Goal: Task Accomplishment & Management: Manage account settings

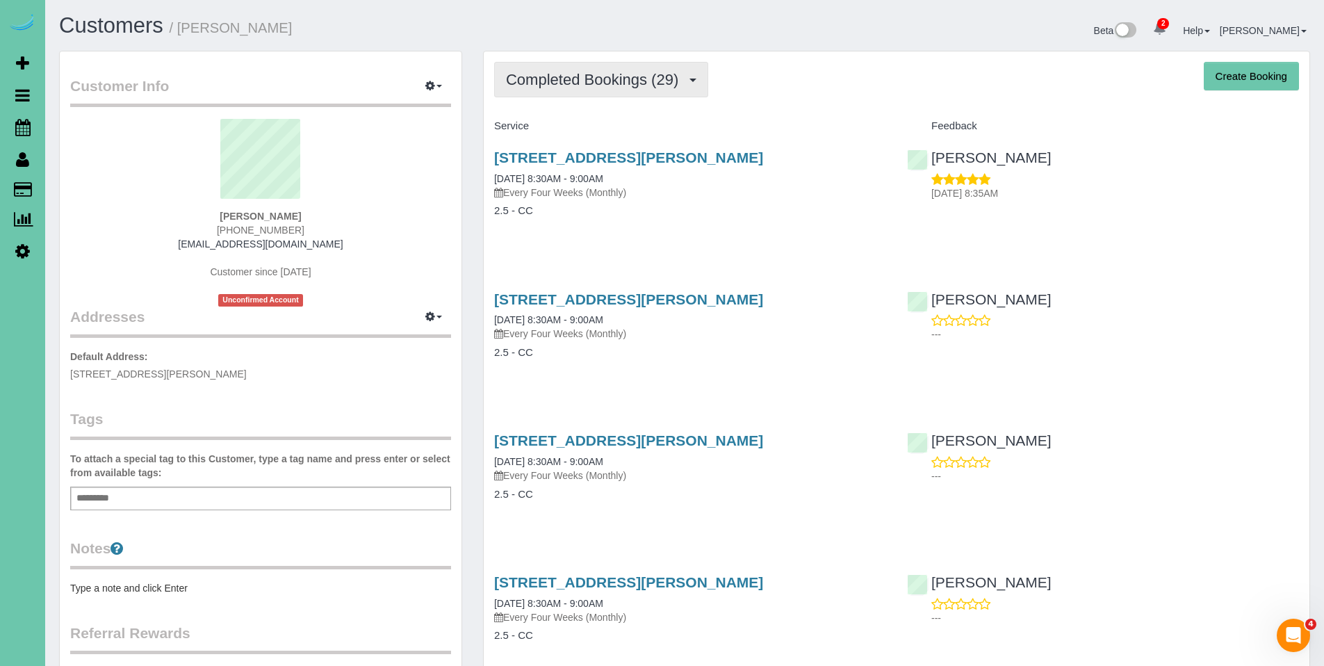
click at [642, 81] on span "Completed Bookings (29)" at bounding box center [595, 79] width 179 height 17
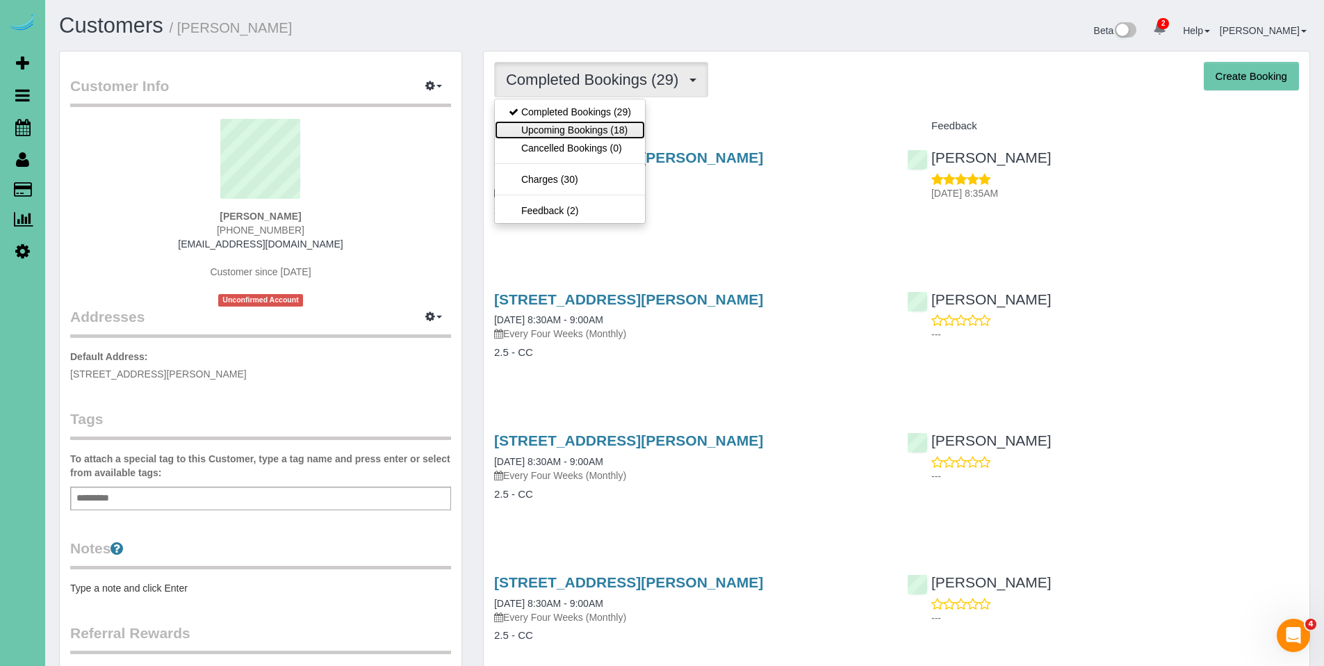
click at [590, 122] on link "Upcoming Bookings (18)" at bounding box center [570, 130] width 150 height 18
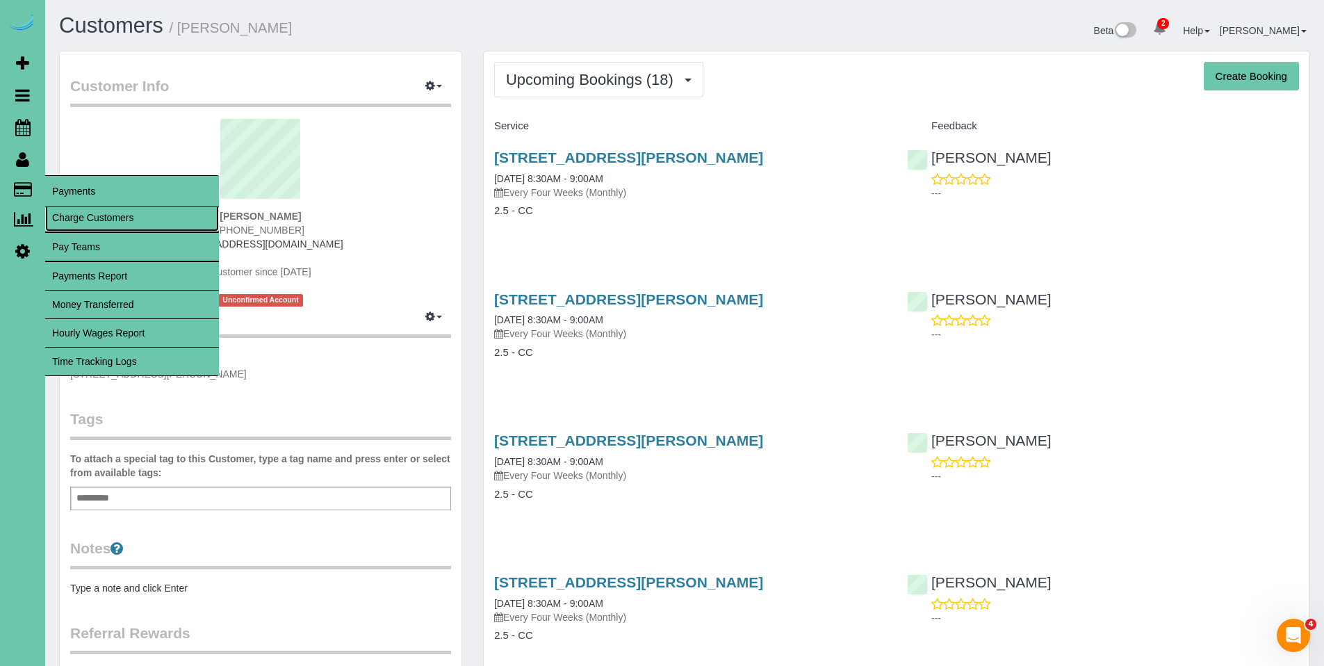
click at [70, 215] on link "Charge Customers" at bounding box center [132, 218] width 174 height 28
select select
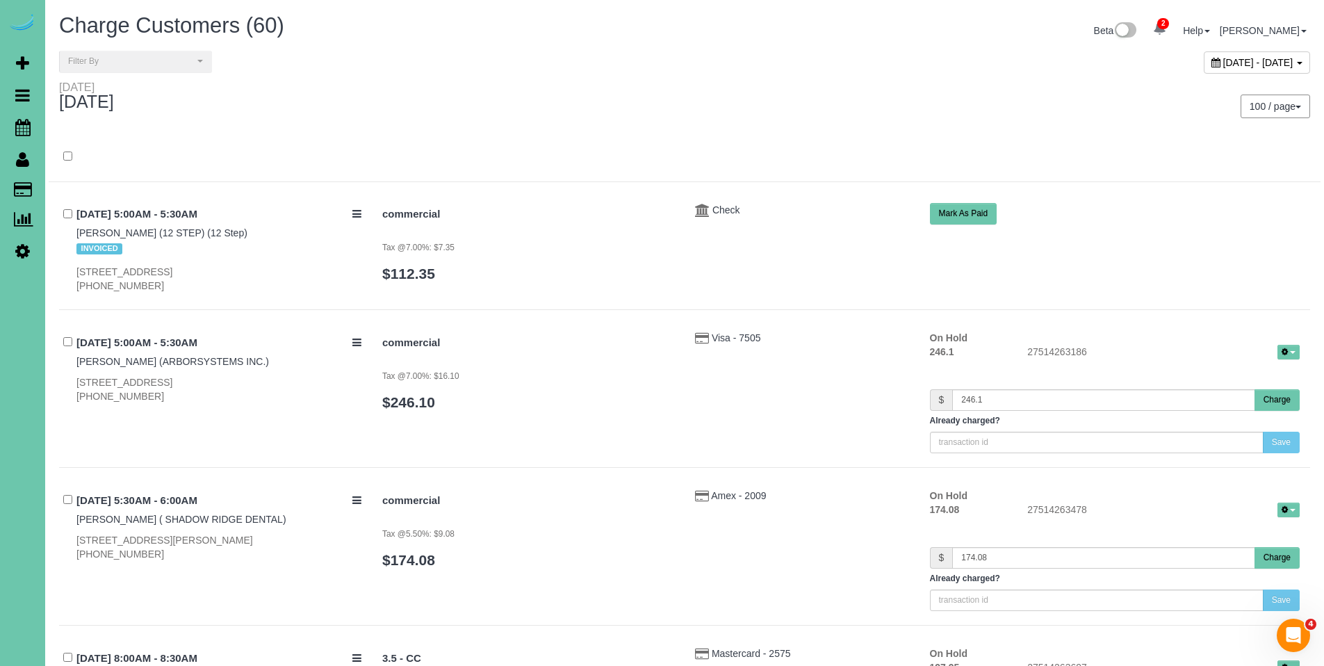
click at [1223, 60] on span "[DATE] - [DATE]" at bounding box center [1258, 62] width 70 height 11
type input "**********"
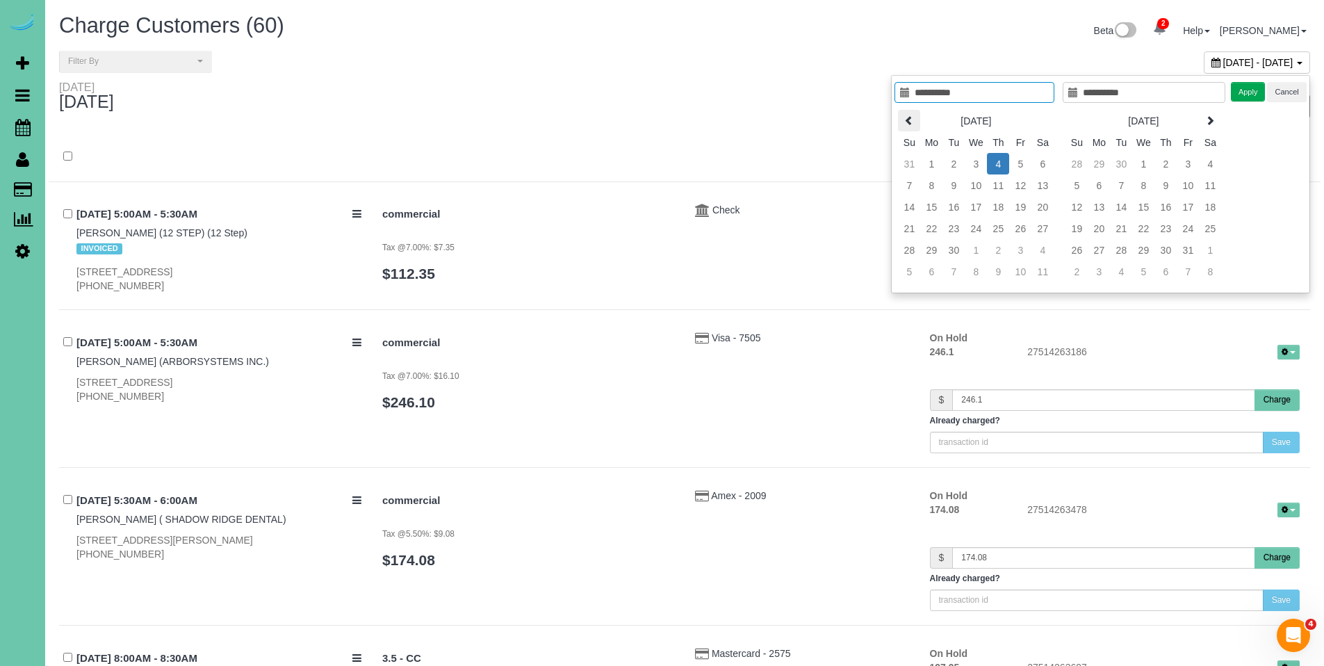
click at [912, 124] on icon at bounding box center [909, 120] width 10 height 10
type input "**********"
click at [1018, 163] on td "1" at bounding box center [1020, 164] width 22 height 22
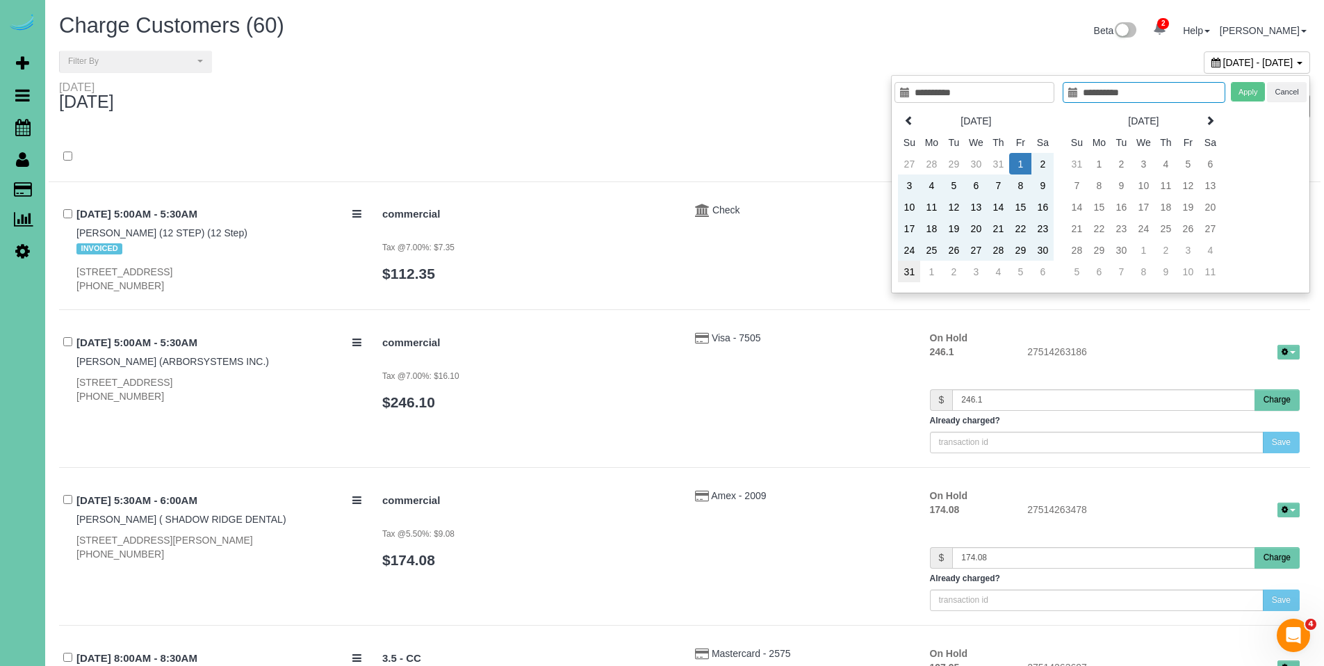
type input "**********"
click at [912, 278] on td "31" at bounding box center [909, 272] width 22 height 22
type input "**********"
click at [1247, 100] on button "Apply" at bounding box center [1248, 92] width 35 height 20
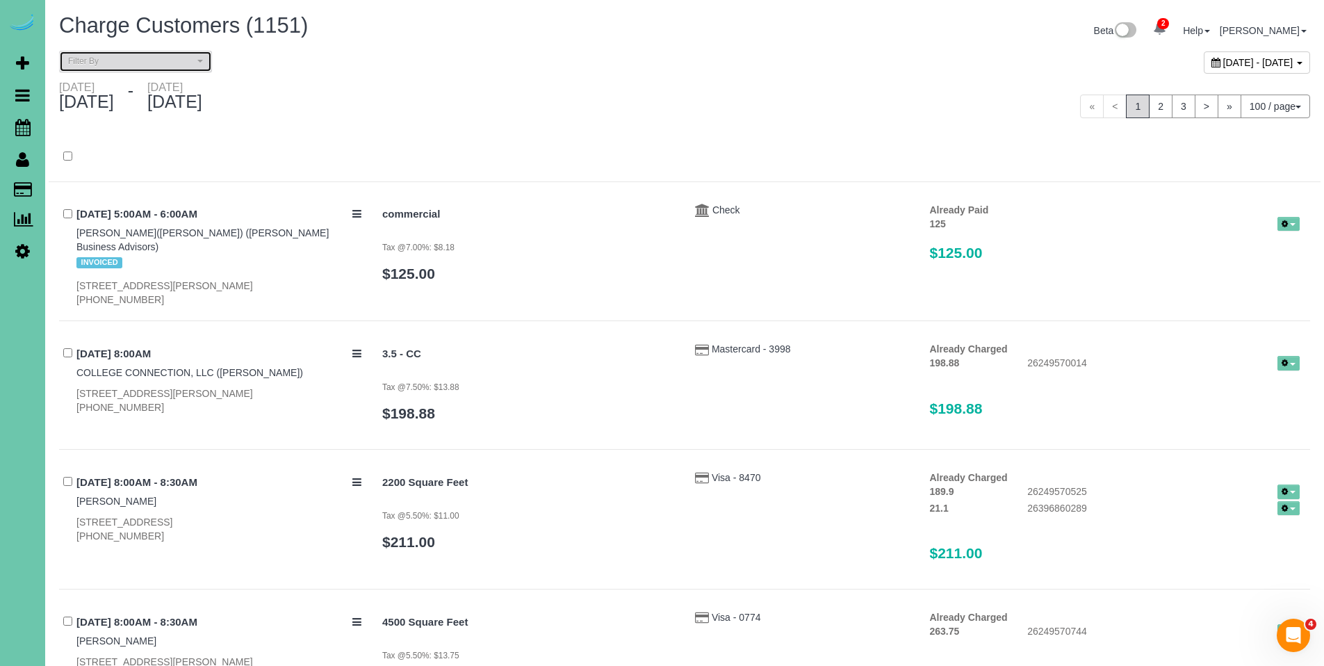
click at [120, 60] on span "Filter By" at bounding box center [131, 62] width 126 height 12
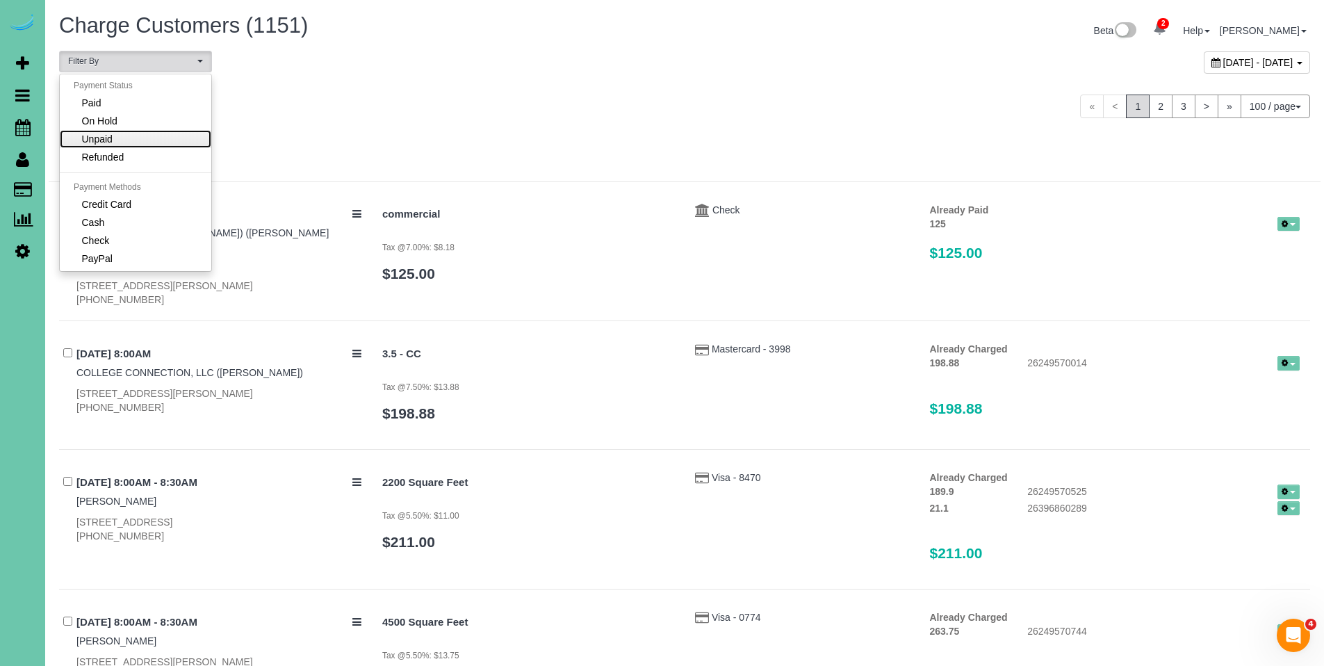
click at [116, 140] on link "Unpaid" at bounding box center [136, 139] width 152 height 18
select select "******"
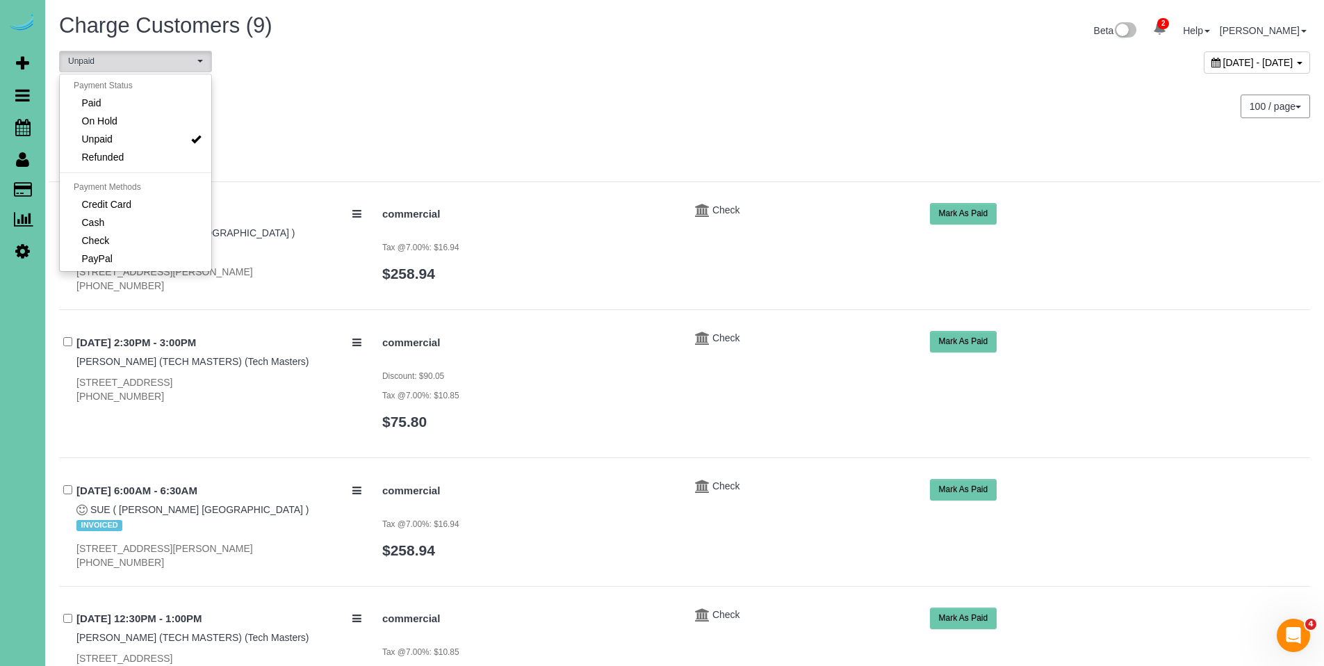
click at [742, 120] on div "100 / page 10 / page 20 / page 30 / page 40 / page 50 / page 100 / page" at bounding box center [1003, 106] width 636 height 51
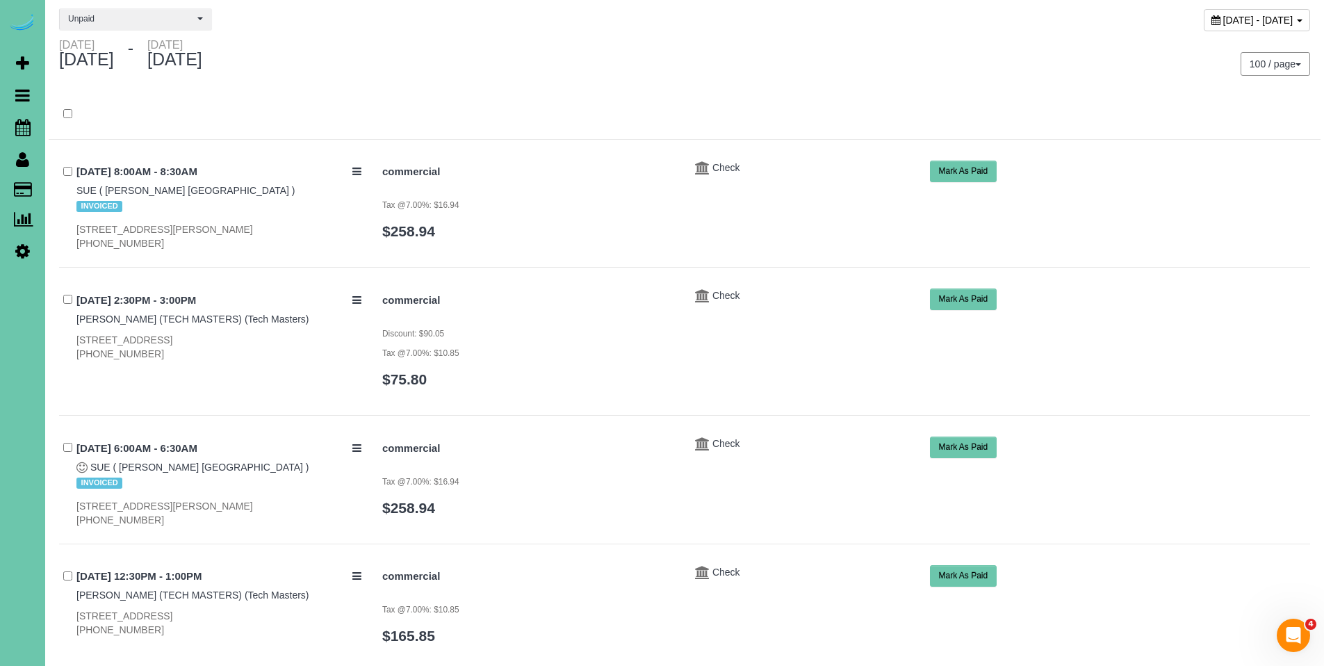
scroll to position [54, 0]
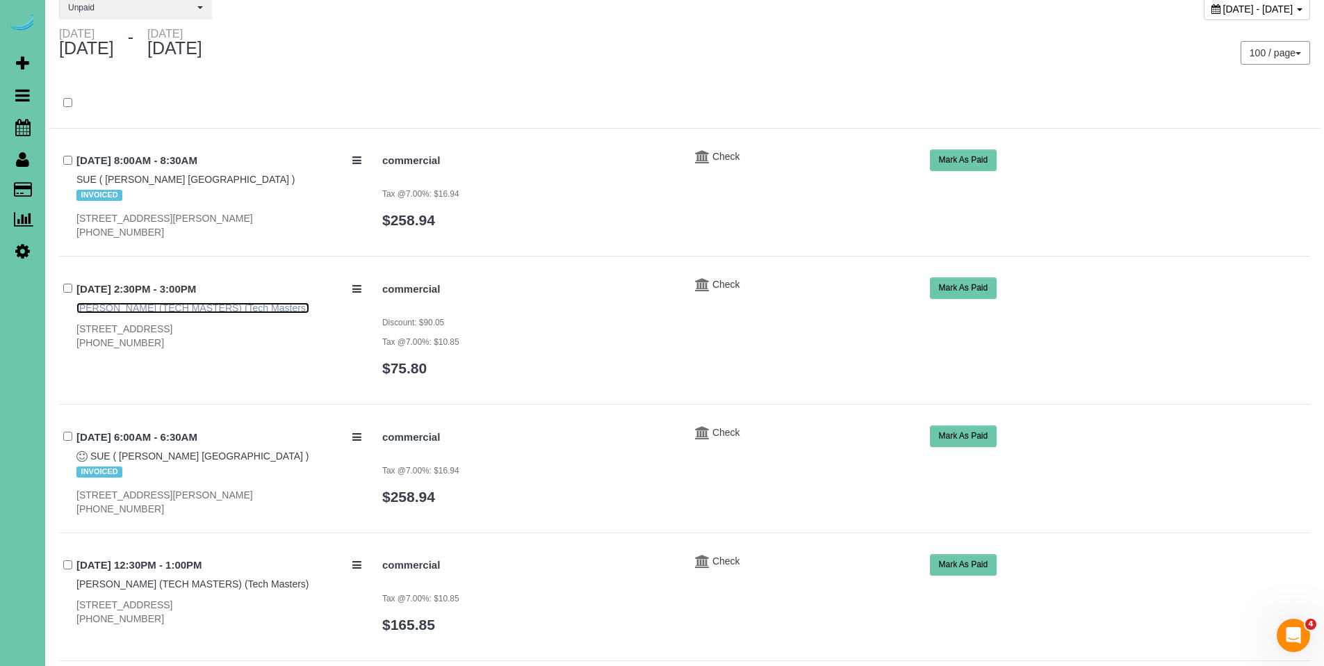
click at [127, 306] on link "[PERSON_NAME] (TECH MASTERS) (Tech Masters)" at bounding box center [192, 307] width 233 height 11
click at [706, 280] on icon at bounding box center [702, 285] width 15 height 10
click at [708, 281] on icon at bounding box center [702, 285] width 15 height 10
click at [717, 284] on span "Check" at bounding box center [726, 284] width 28 height 11
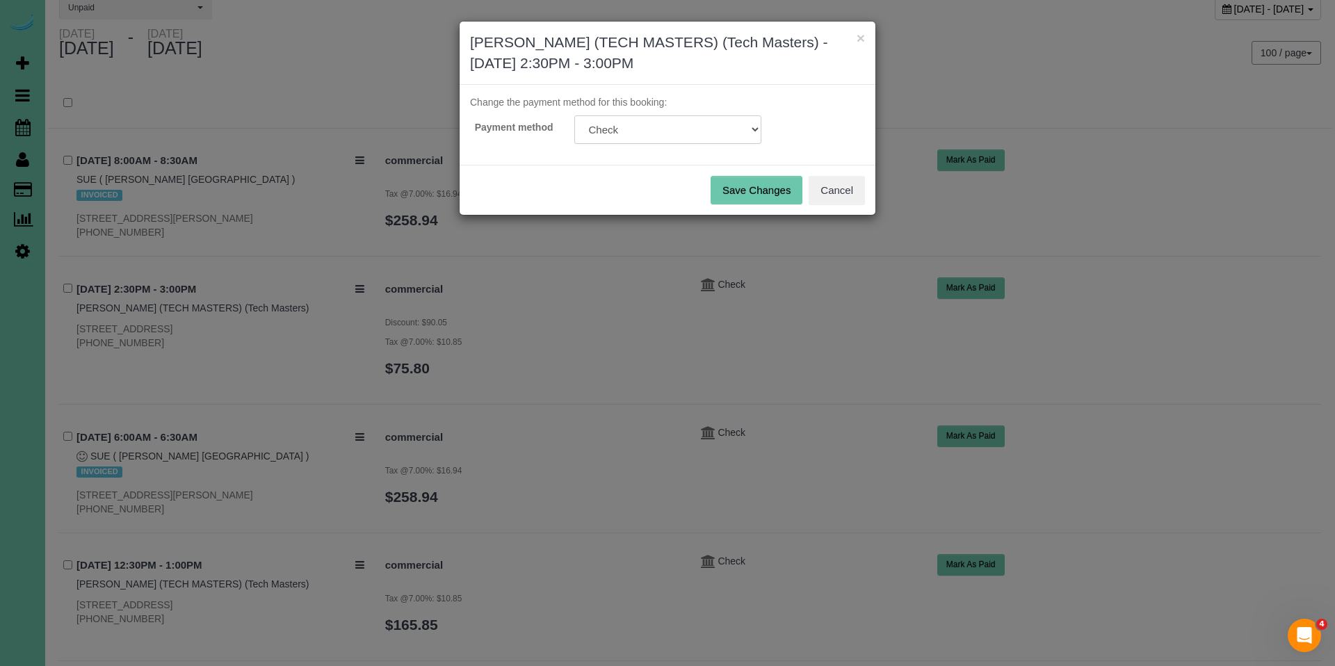
click at [657, 133] on select "Visa - 6674 - 10/2025 (Default) Add Credit Card ─────────────── Cash Check Payp…" at bounding box center [667, 129] width 187 height 28
select select "string:fspay-f48b41ae-4000-4257-948d-5db251590da9"
click at [574, 115] on select "Visa - 6674 - 10/2025 (Default) Add Credit Card ─────────────── Cash Check Payp…" at bounding box center [667, 129] width 187 height 28
click at [861, 38] on button "×" at bounding box center [860, 38] width 8 height 15
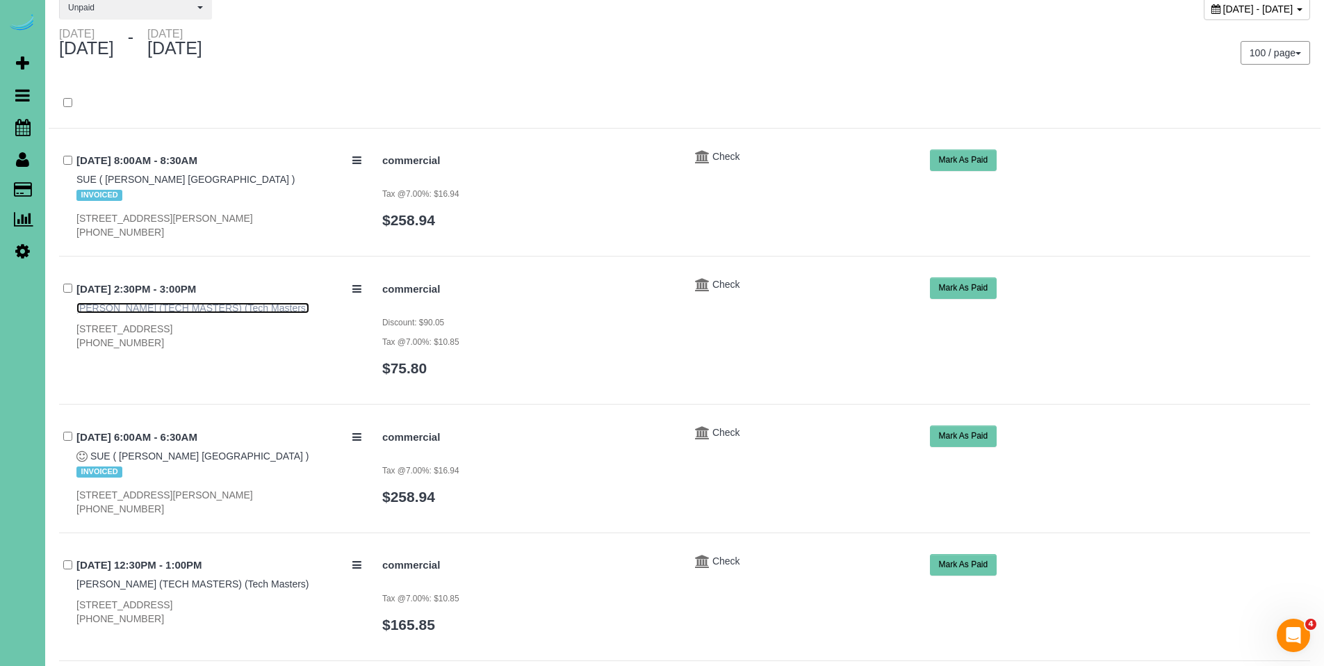
click at [168, 306] on link "[PERSON_NAME] (TECH MASTERS) (Tech Masters)" at bounding box center [192, 307] width 233 height 11
click at [719, 283] on span "Check" at bounding box center [726, 284] width 28 height 11
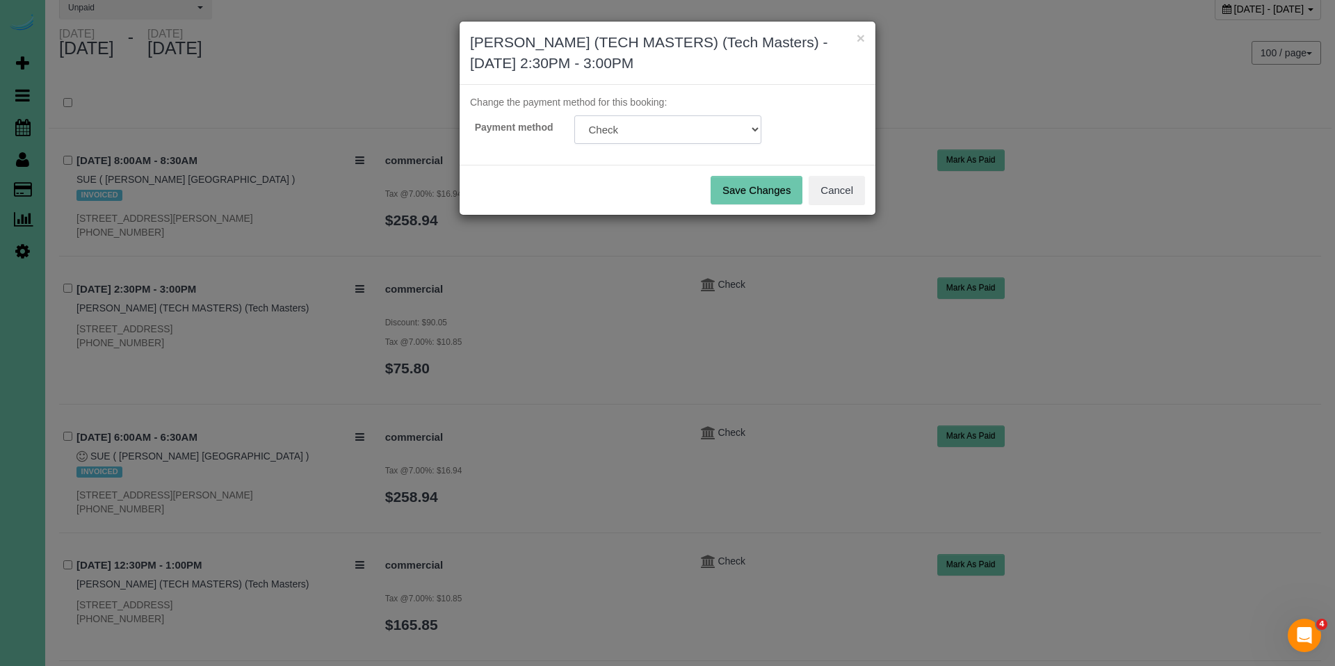
click at [706, 121] on select "Visa - 6674 - 10/2025 (Default) Add Credit Card ─────────────── Cash Check Payp…" at bounding box center [667, 129] width 187 height 28
select select "string:fspay-f48b41ae-4000-4257-948d-5db251590da9"
click at [574, 115] on select "Visa - 6674 - 10/2025 (Default) Add Credit Card ─────────────── Cash Check Payp…" at bounding box center [667, 129] width 187 height 28
click at [765, 196] on button "Save Changes" at bounding box center [756, 190] width 92 height 29
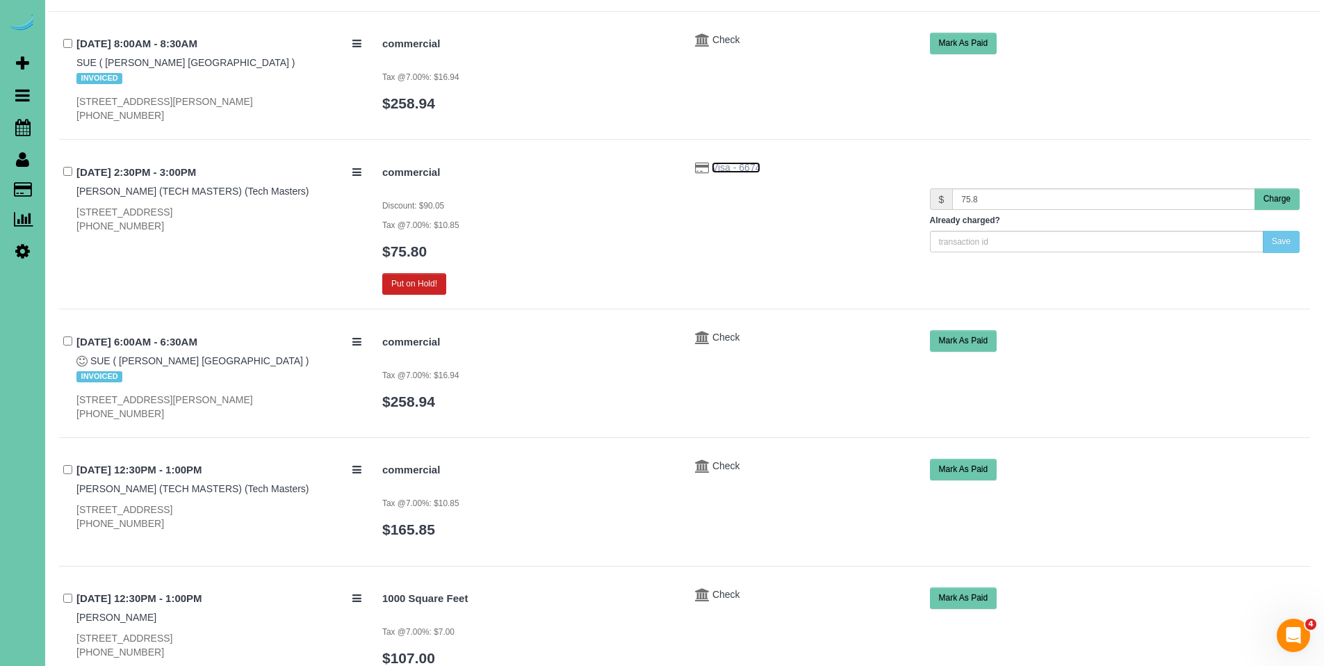
scroll to position [213, 0]
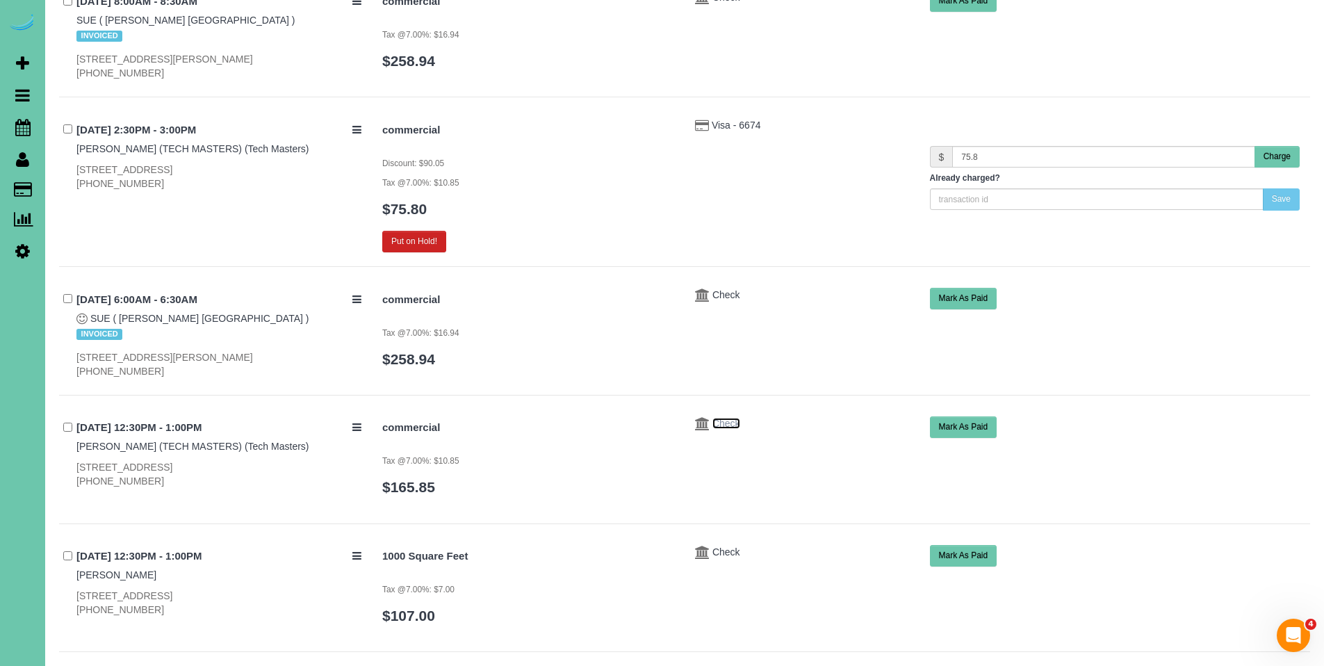
click at [712, 425] on span "Check" at bounding box center [726, 423] width 28 height 11
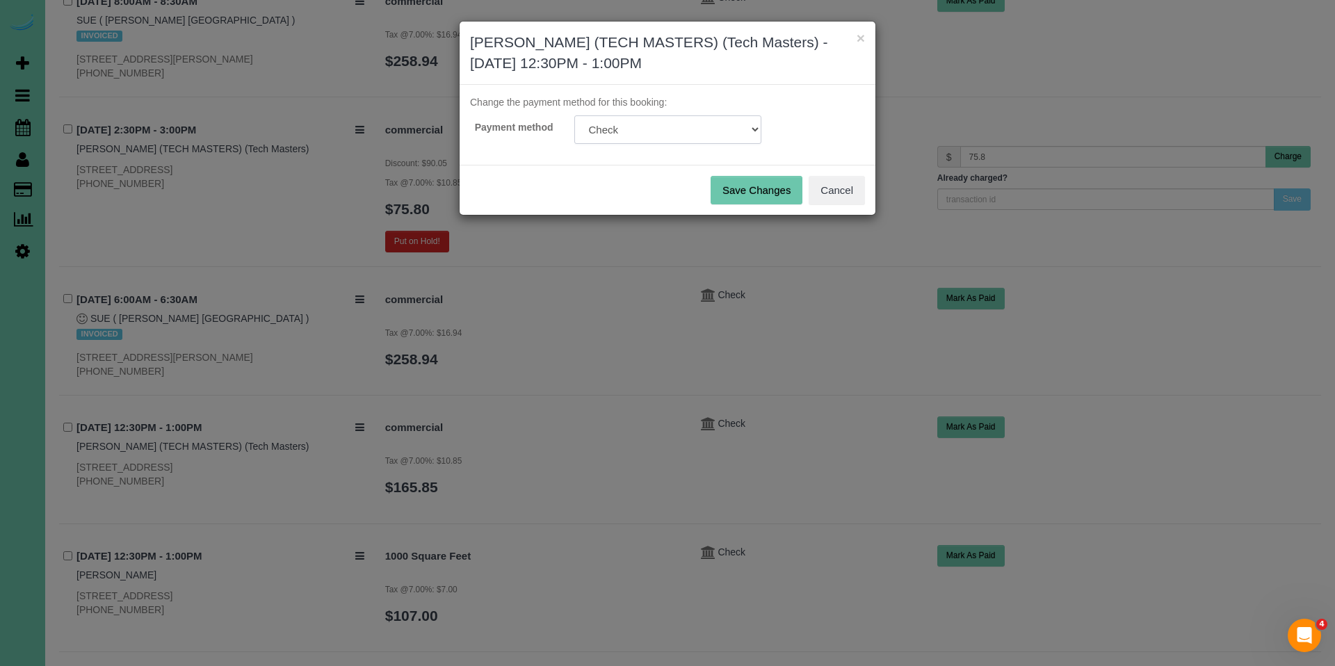
click at [656, 130] on select "Visa - 6674 - 10/2025 (Default) Add Credit Card ─────────────── Cash Check Payp…" at bounding box center [667, 129] width 187 height 28
select select "string:fspay-f48b41ae-4000-4257-948d-5db251590da9"
click at [574, 115] on select "Visa - 6674 - 10/2025 (Default) Add Credit Card ─────────────── Cash Check Payp…" at bounding box center [667, 129] width 187 height 28
click at [756, 183] on button "Save Changes" at bounding box center [756, 190] width 92 height 29
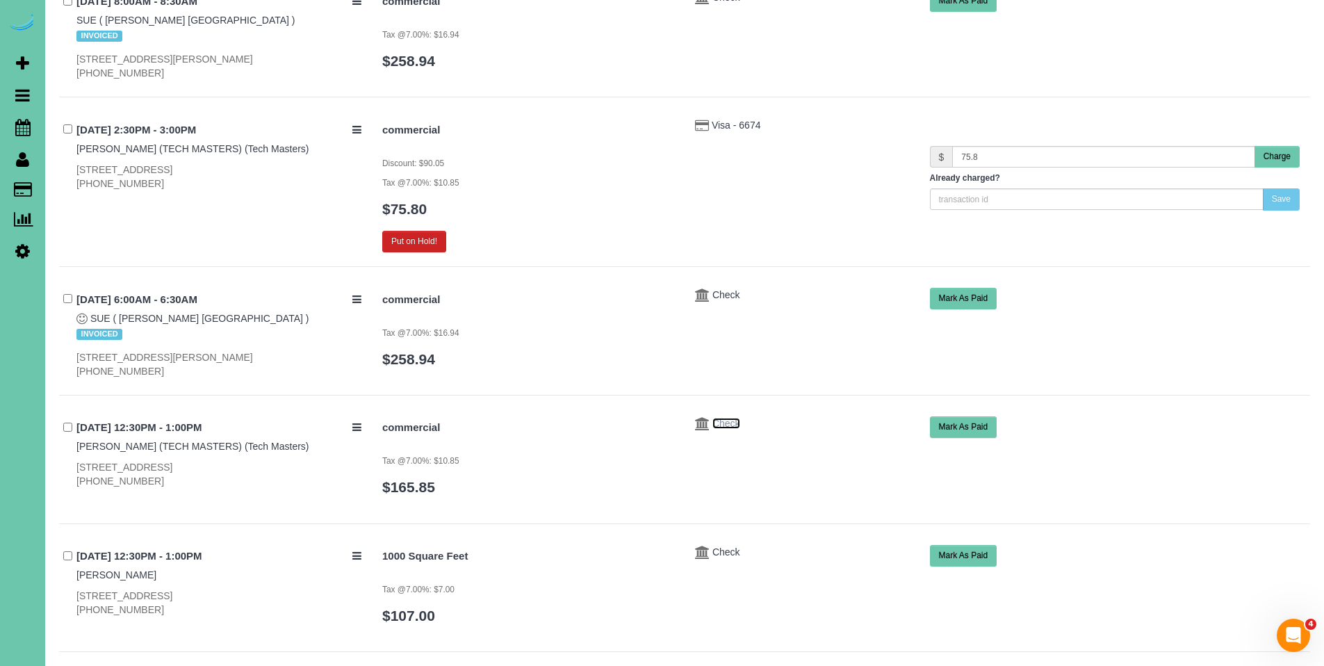
click at [740, 421] on span "Check" at bounding box center [726, 423] width 28 height 11
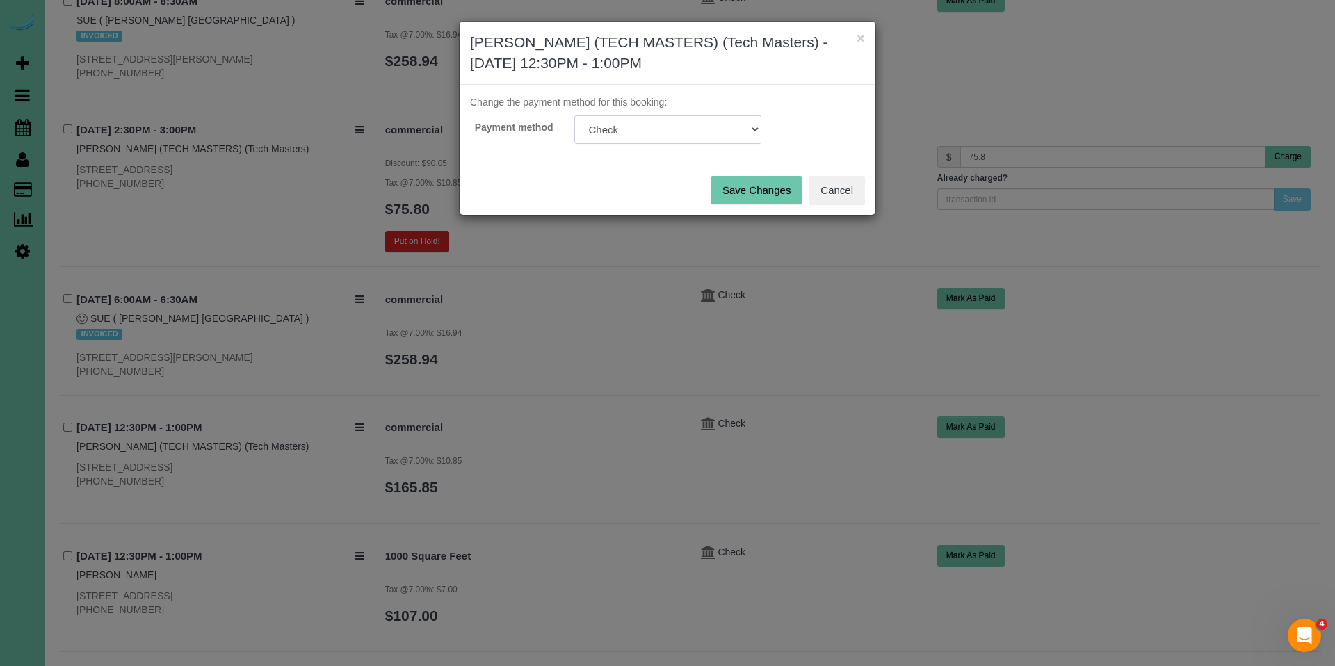
click at [709, 141] on select "Visa - 6674 - 10/2025 (Default) Add Credit Card ─────────────── Cash Check Payp…" at bounding box center [667, 129] width 187 height 28
select select "string:fspay-f48b41ae-4000-4257-948d-5db251590da9"
click at [574, 115] on select "Visa - 6674 - 10/2025 (Default) Add Credit Card ─────────────── Cash Check Payp…" at bounding box center [667, 129] width 187 height 28
click at [756, 190] on button "Save Changes" at bounding box center [756, 190] width 92 height 29
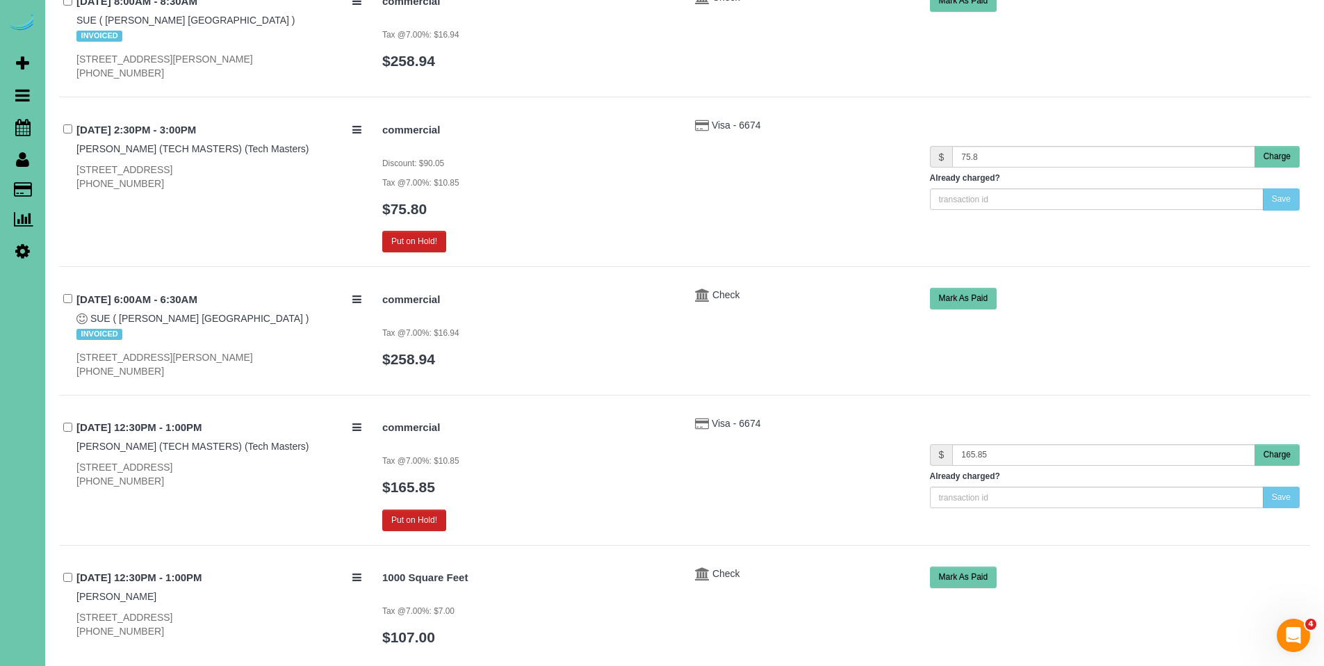
click at [1275, 159] on button "Charge" at bounding box center [1277, 157] width 45 height 22
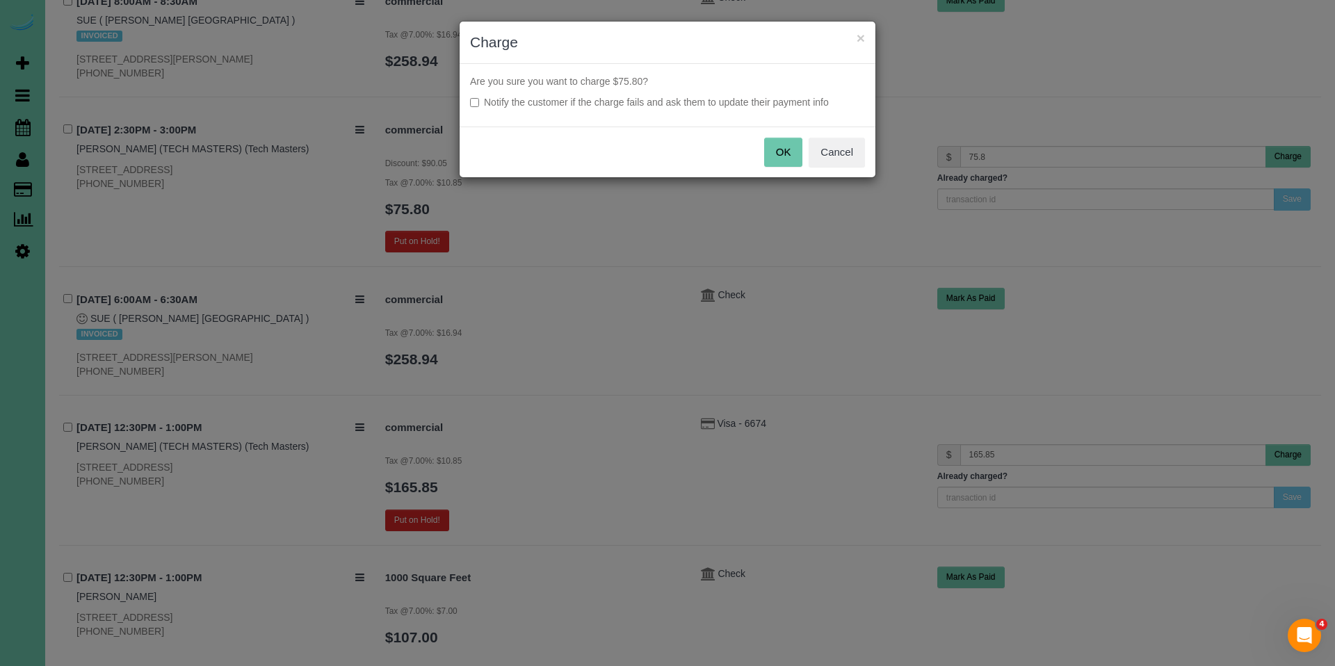
click at [775, 147] on button "OK" at bounding box center [783, 152] width 39 height 29
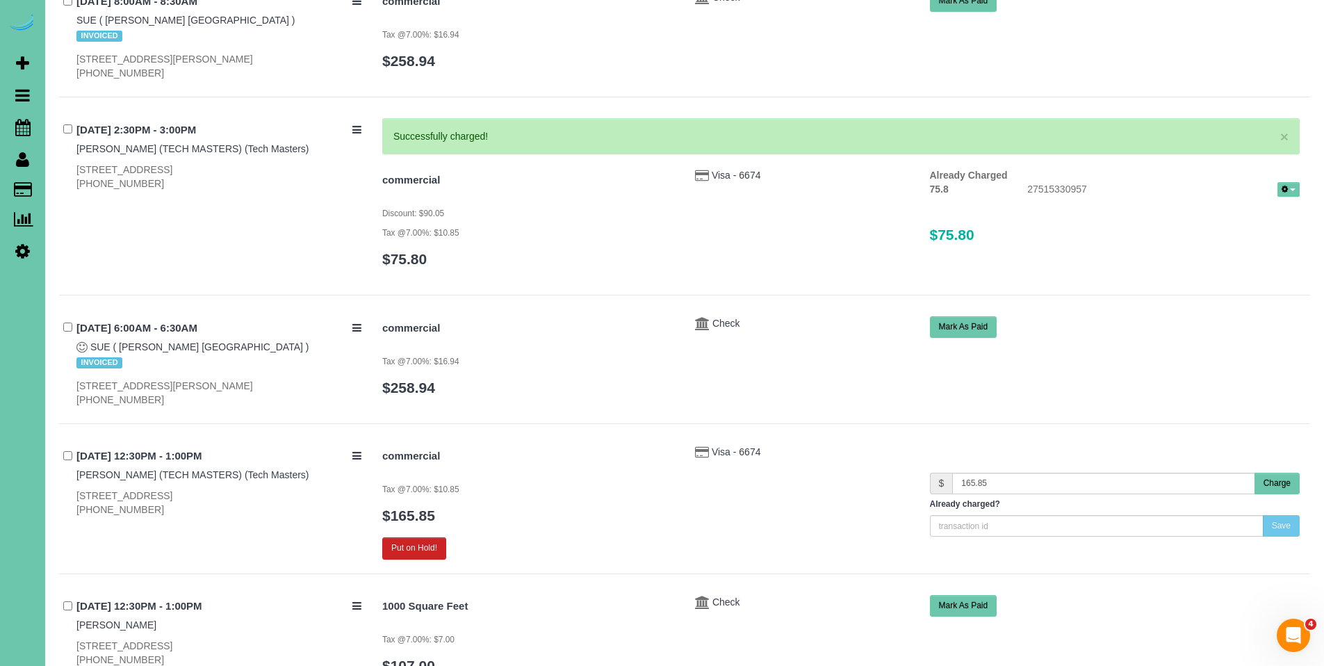
click at [1282, 475] on button "Charge" at bounding box center [1277, 484] width 45 height 22
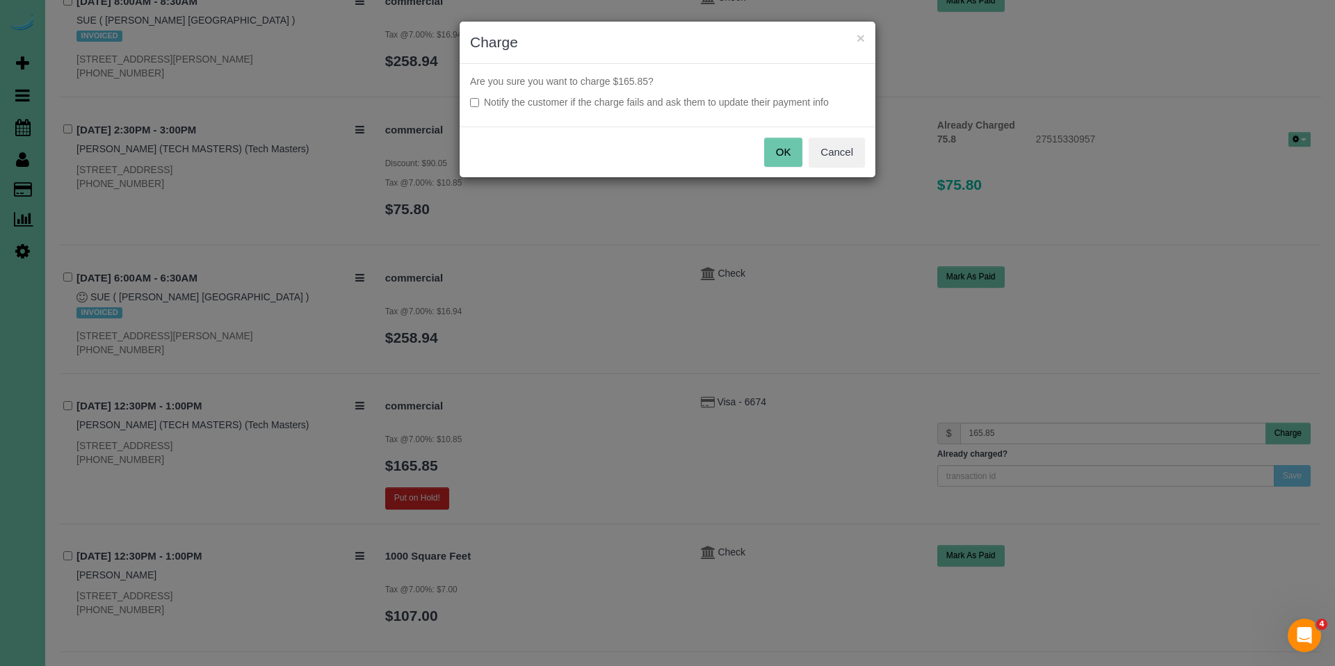
click at [772, 163] on button "OK" at bounding box center [783, 152] width 39 height 29
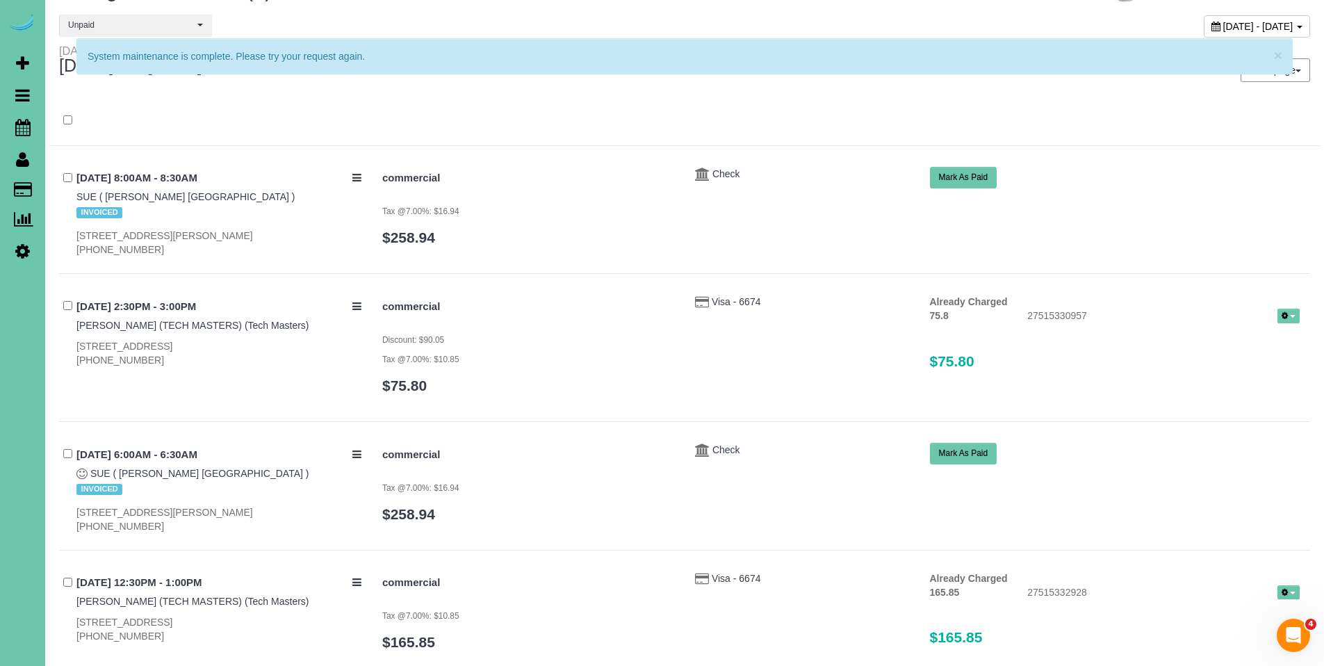
scroll to position [0, 0]
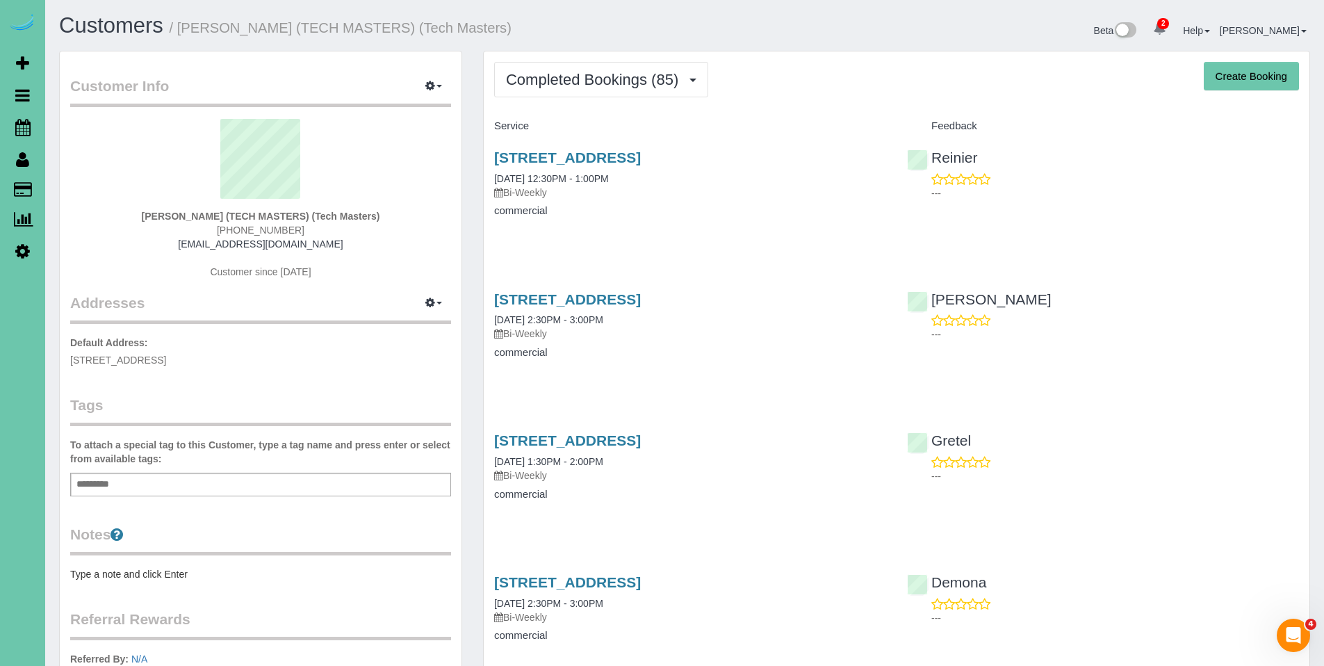
click at [154, 572] on pre "Type a note and click Enter" at bounding box center [260, 574] width 381 height 14
type textarea "**********"
click at [1159, 231] on div "5060 S 107th St, Omaha, NE 68127 08/21/2025 12:30PM - 1:00PM Bi-Weekly commerci…" at bounding box center [897, 191] width 826 height 107
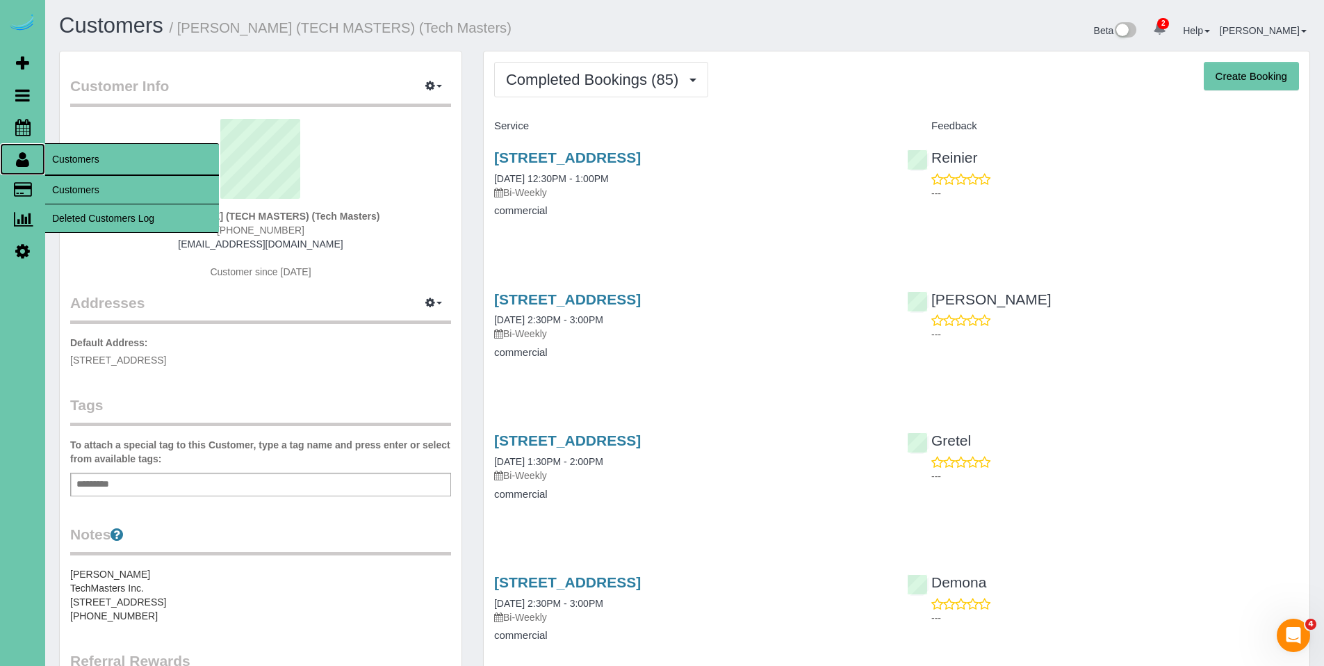
click at [22, 157] on icon at bounding box center [22, 159] width 13 height 17
click at [69, 183] on link "Customers" at bounding box center [132, 190] width 174 height 28
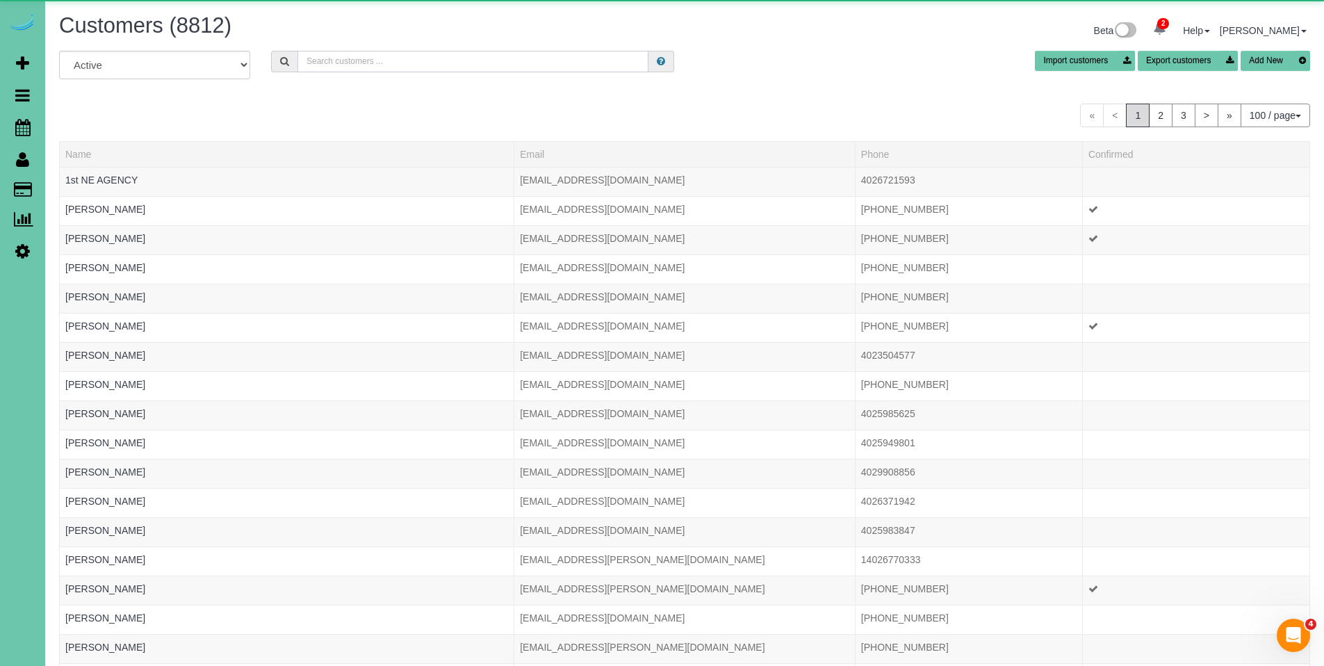
click at [350, 58] on input "text" at bounding box center [473, 62] width 351 height 22
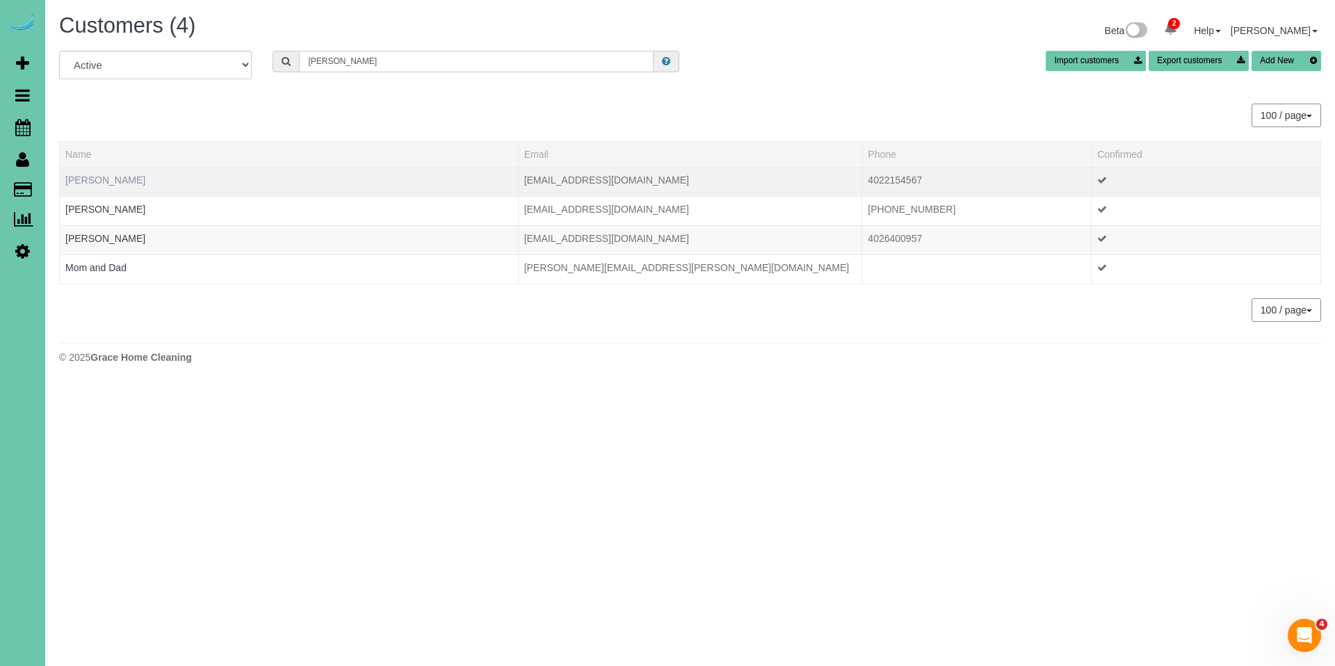
type input "kobes"
click at [105, 179] on link "Geri Kobes" at bounding box center [105, 179] width 80 height 11
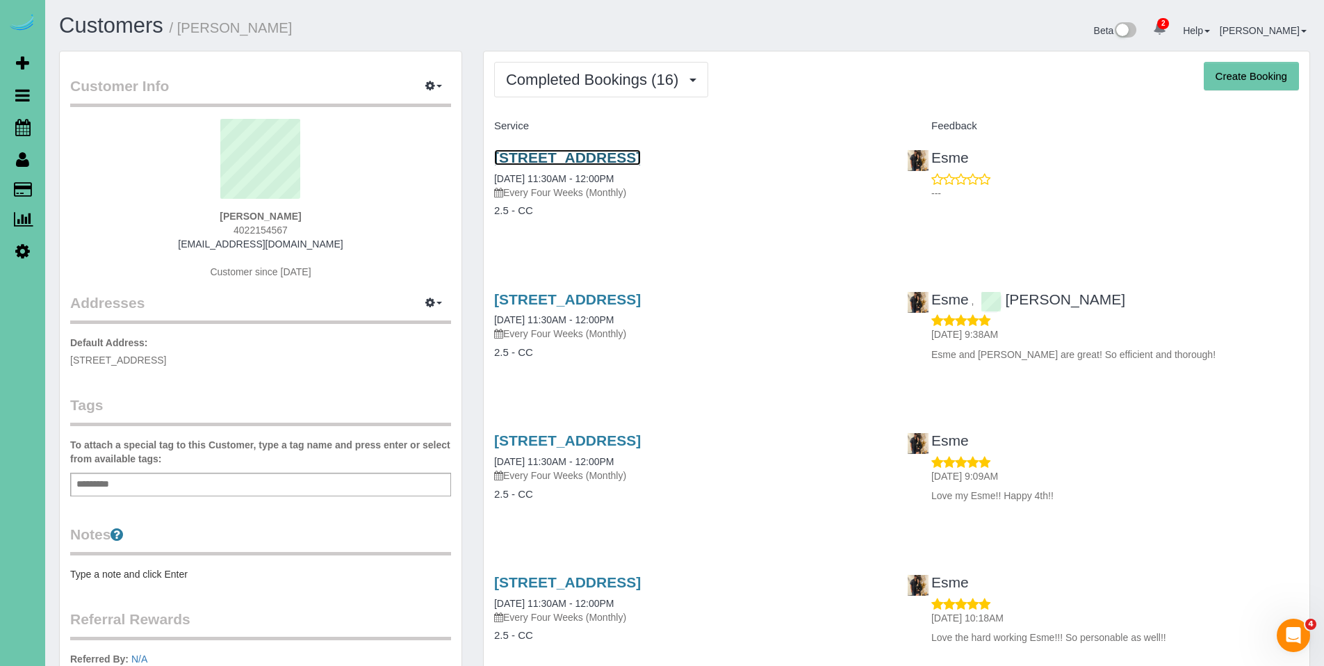
click at [618, 157] on link "4303 N 193rd Cir, Elkhorn, NE 68022" at bounding box center [567, 157] width 147 height 16
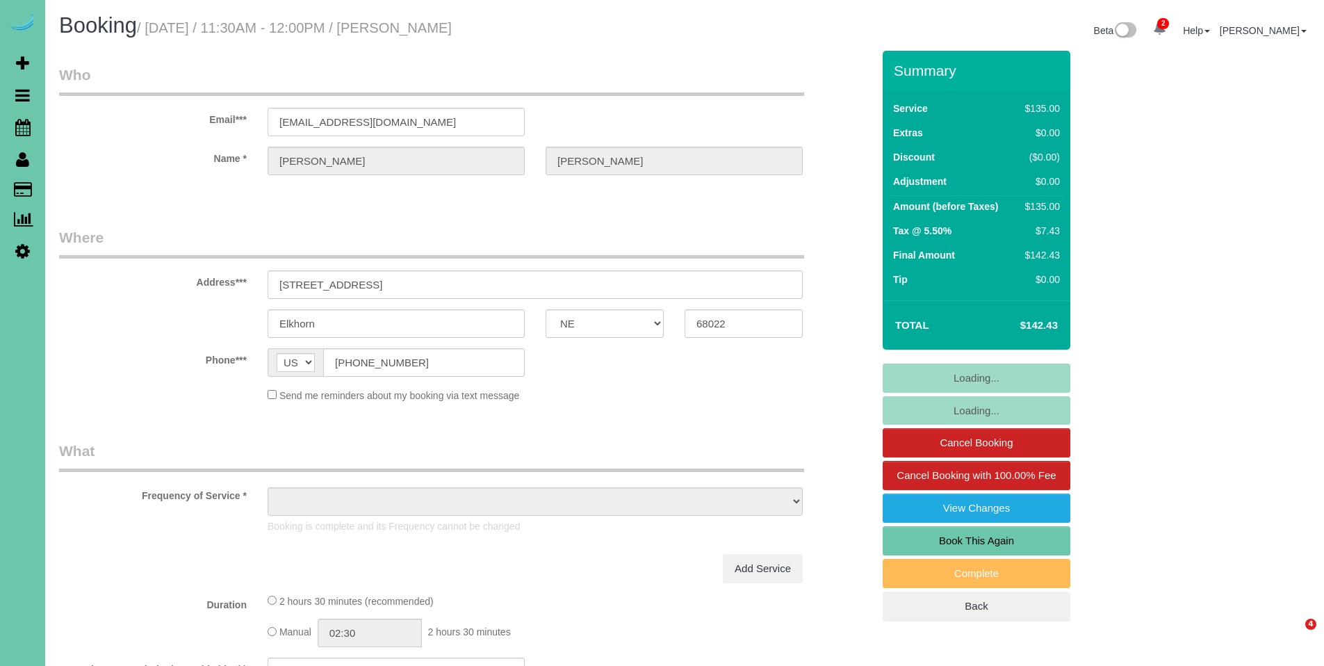
select select "NE"
select select "object:663"
select select "number:37"
select select "number:42"
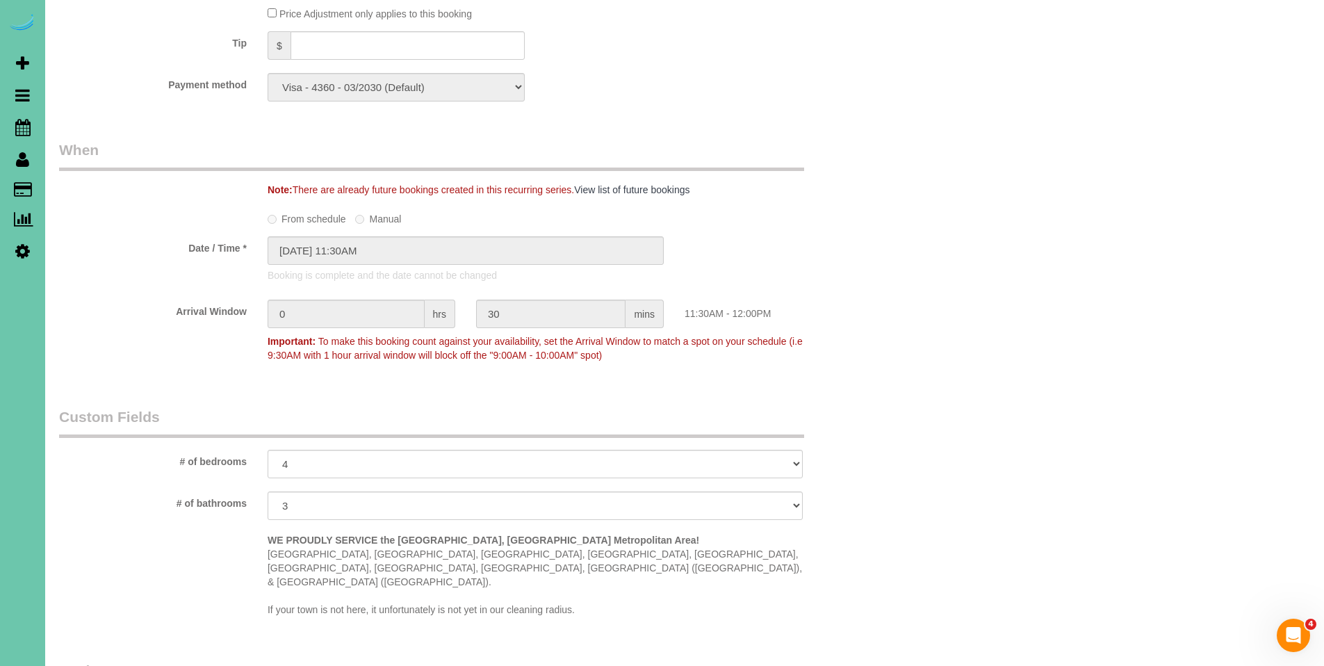
scroll to position [890, 0]
click at [420, 51] on input "text" at bounding box center [408, 48] width 234 height 28
type input "30"
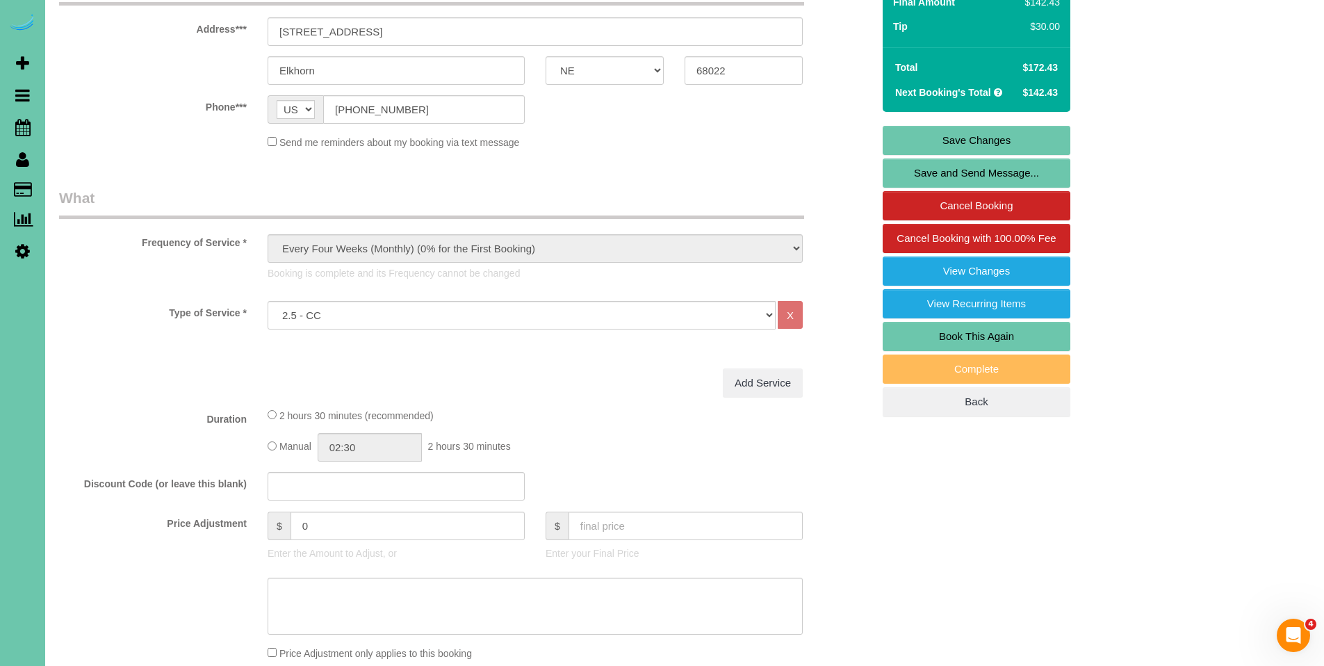
scroll to position [244, 0]
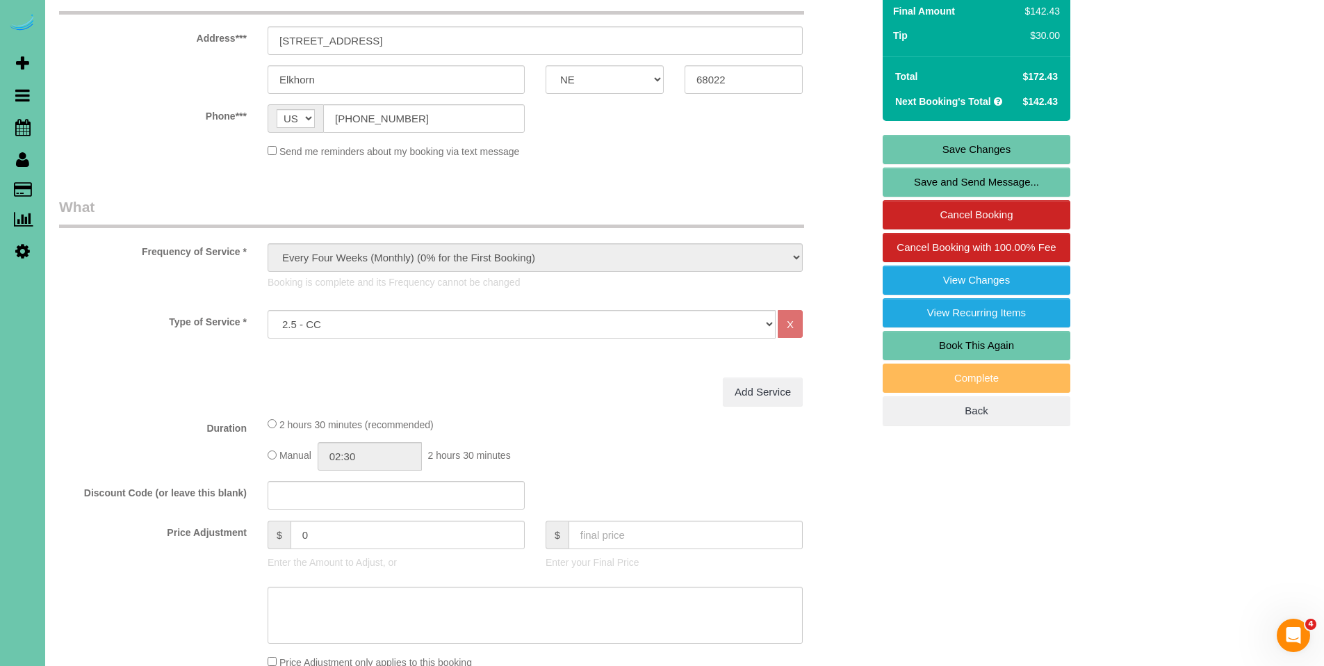
click at [988, 151] on link "Save Changes" at bounding box center [977, 149] width 188 height 29
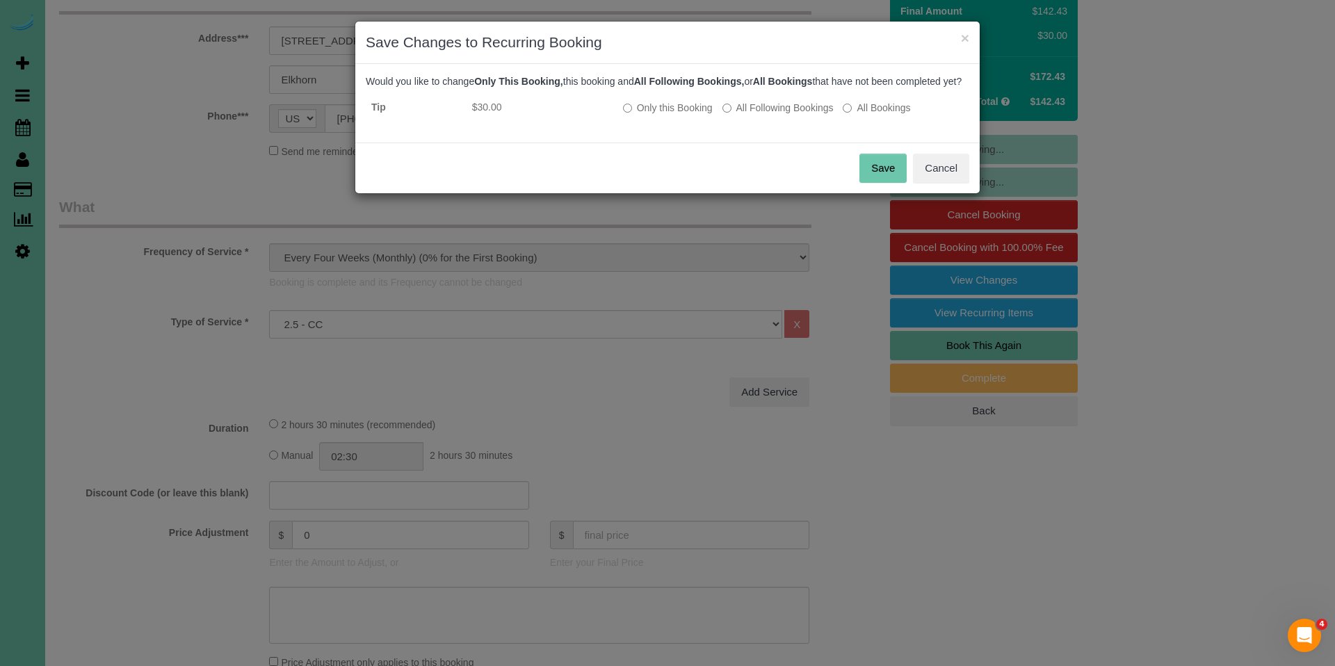
click at [887, 183] on button "Save" at bounding box center [882, 168] width 47 height 29
